Goal: Information Seeking & Learning: Learn about a topic

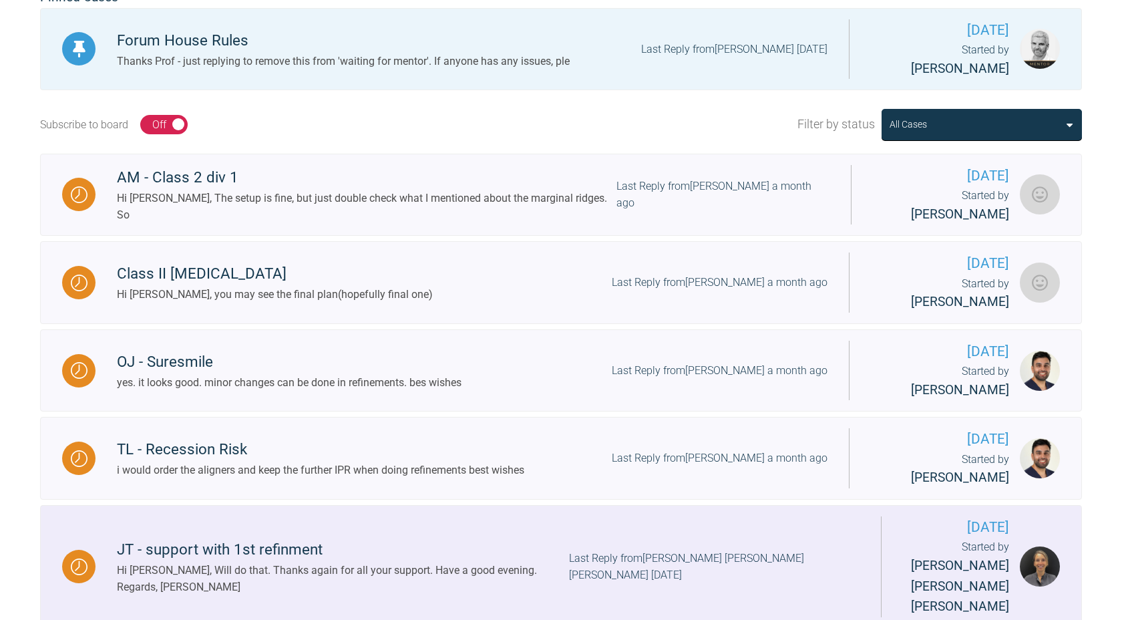
scroll to position [392, 0]
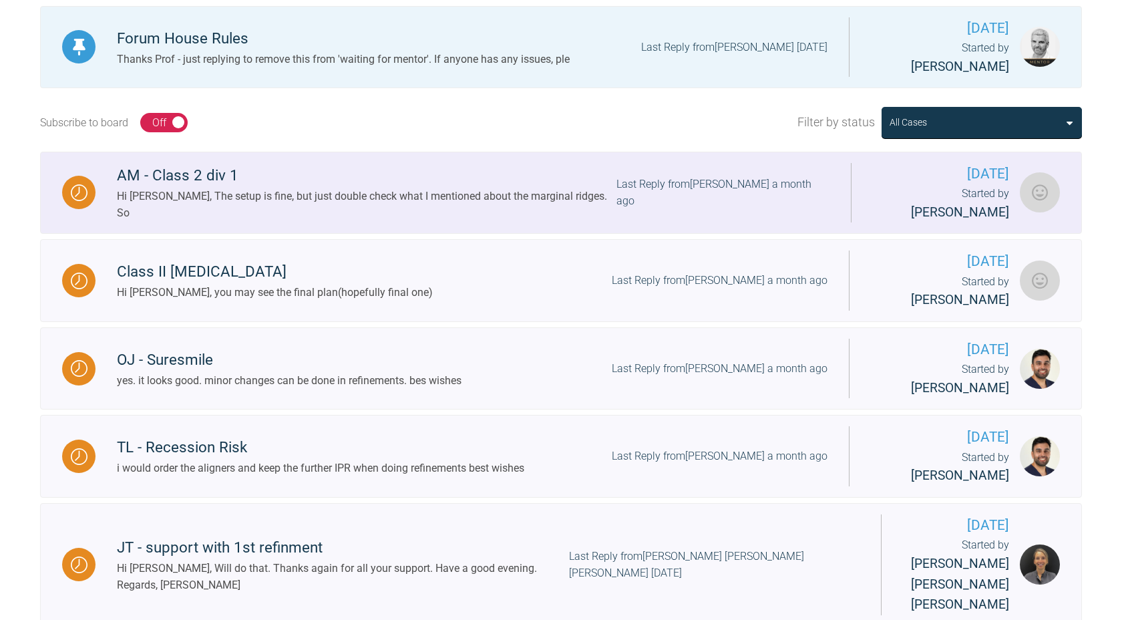
click at [671, 176] on div "Last Reply from [PERSON_NAME] a month ago" at bounding box center [722, 193] width 213 height 34
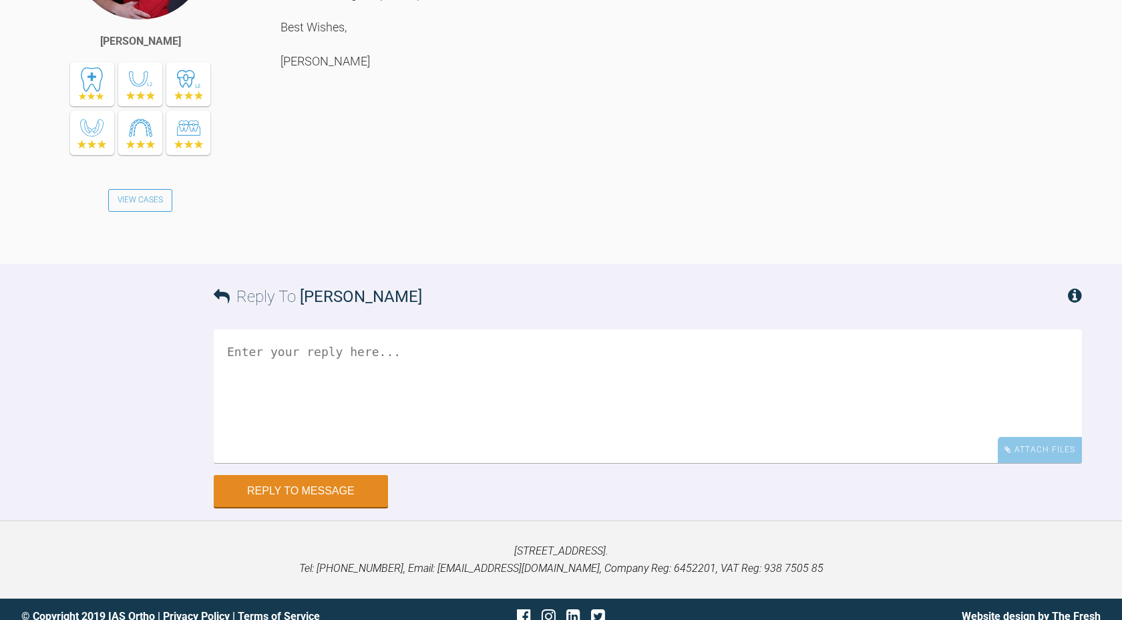
scroll to position [7535, 0]
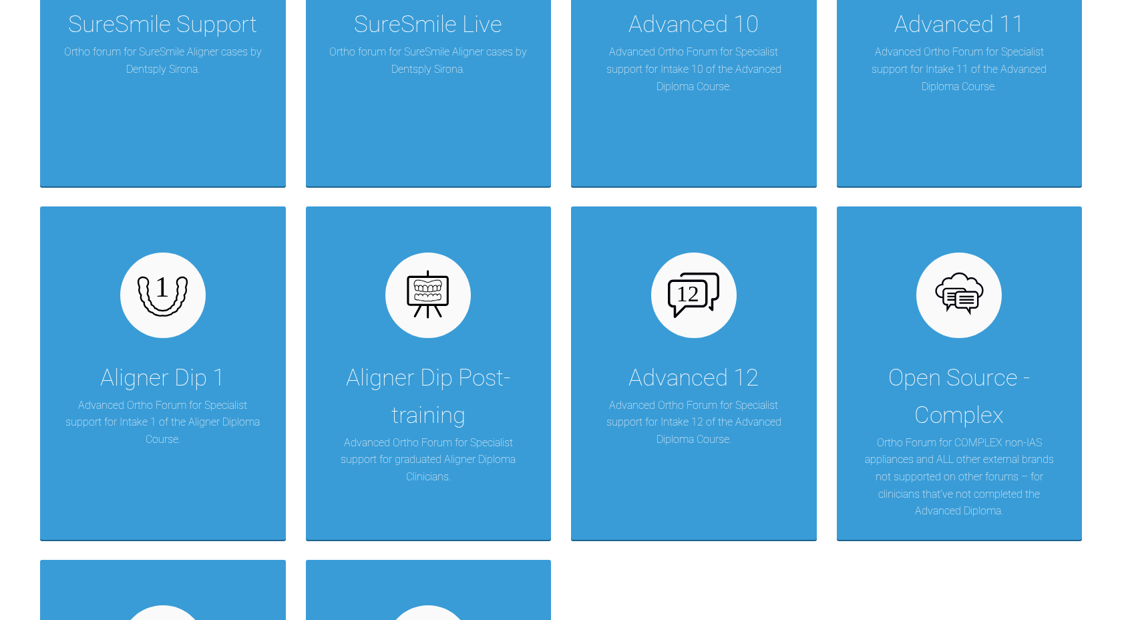
scroll to position [1907, 0]
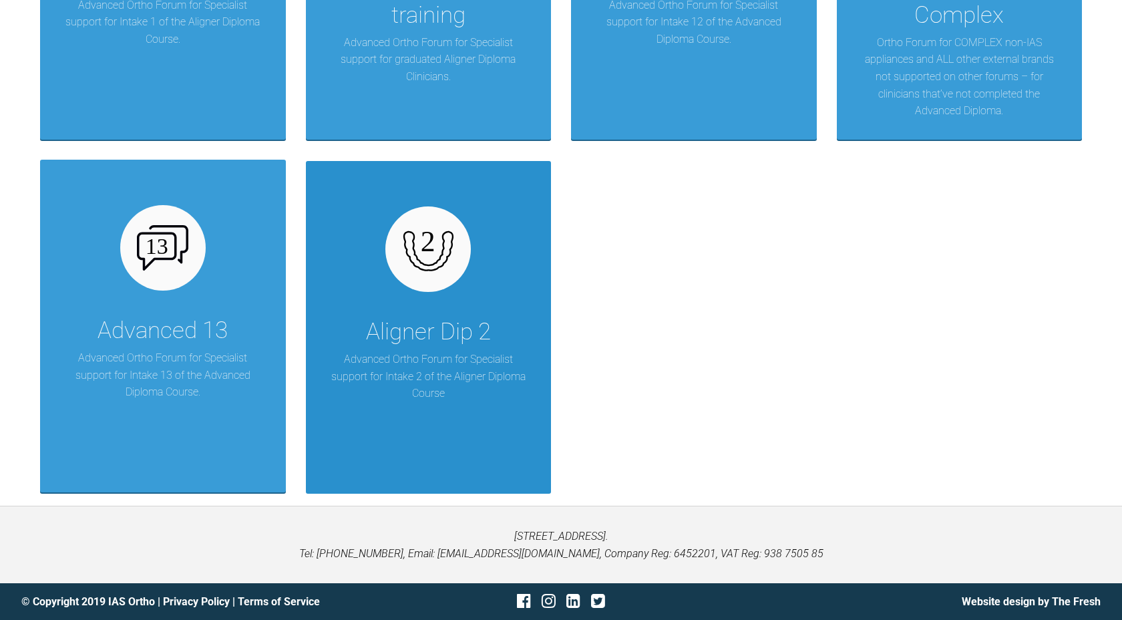
click at [429, 268] on img at bounding box center [428, 249] width 51 height 51
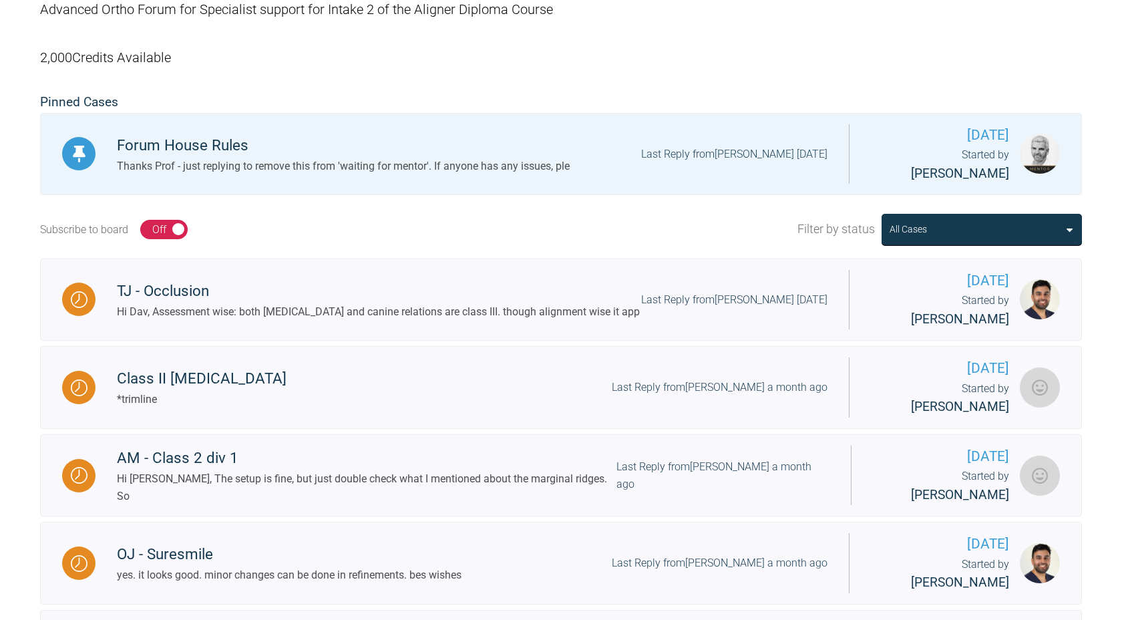
scroll to position [283, 0]
